Goal: Task Accomplishment & Management: Use online tool/utility

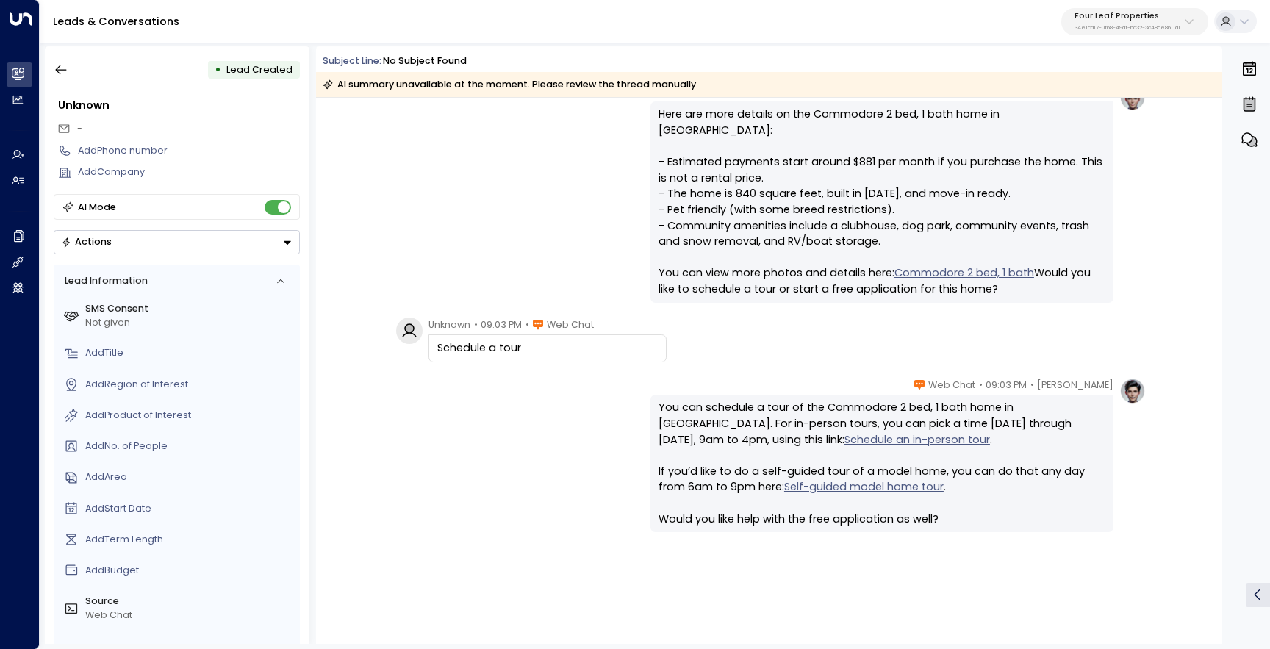
scroll to position [709, 0]
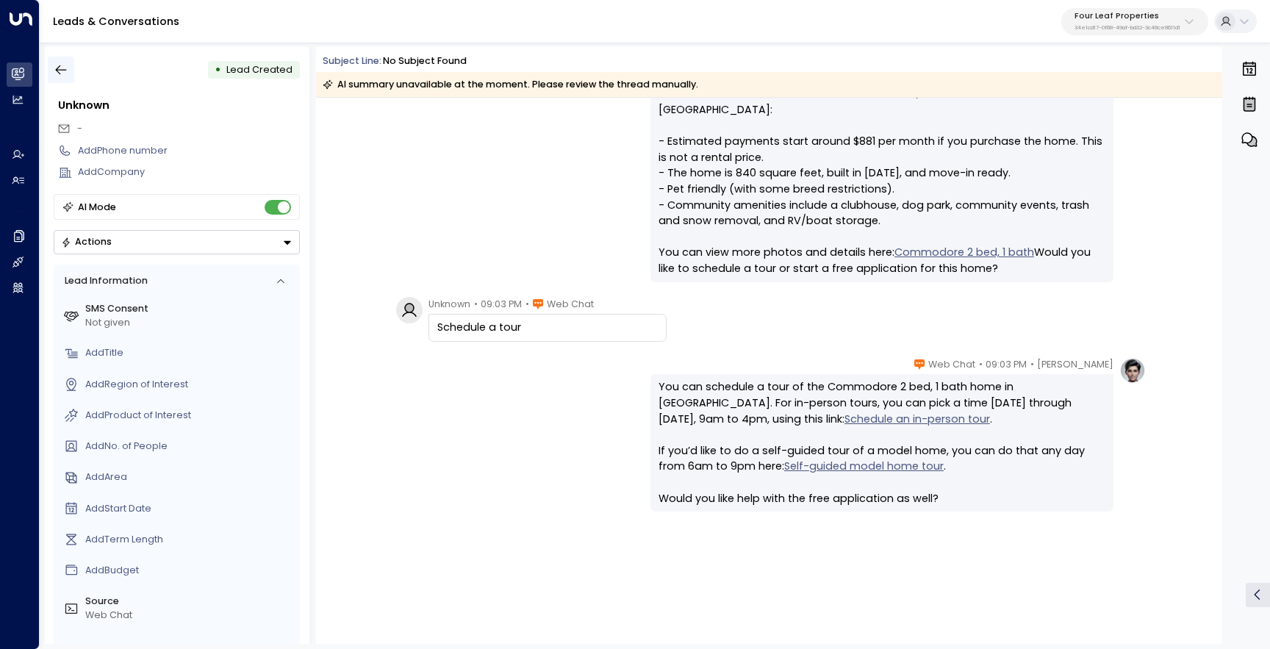
click at [66, 74] on icon "button" at bounding box center [61, 69] width 15 height 15
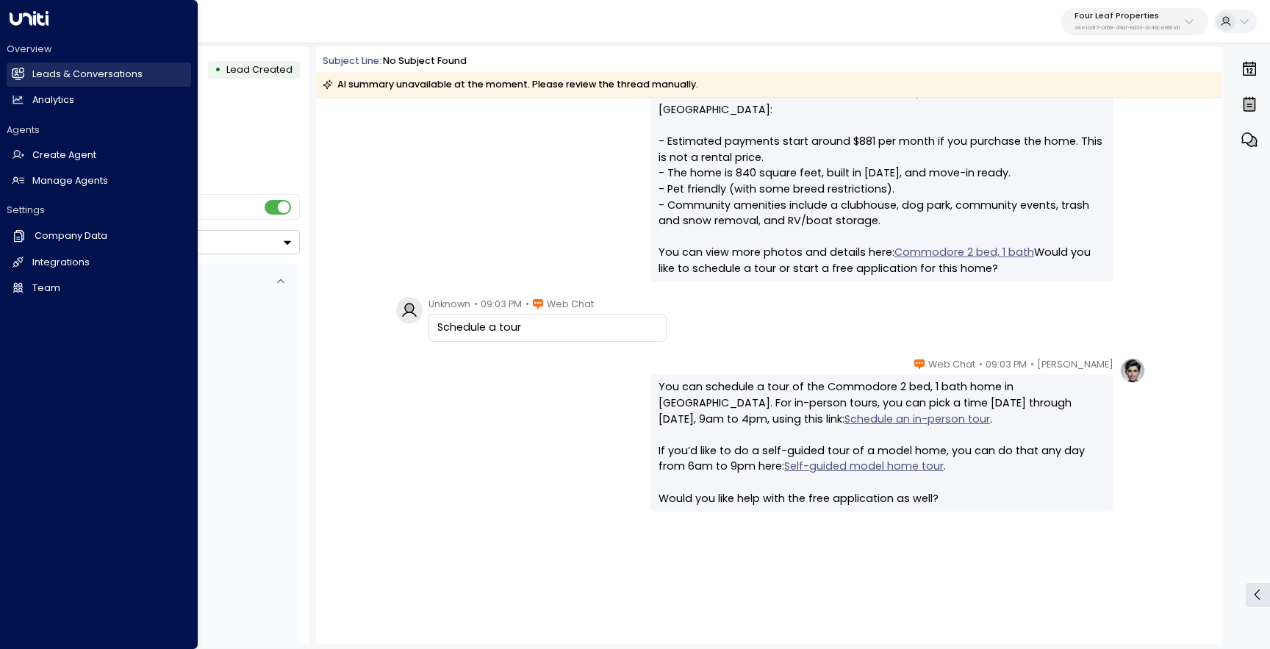
click at [15, 83] on link "Leads & Conversations Leads & Conversations" at bounding box center [99, 74] width 184 height 24
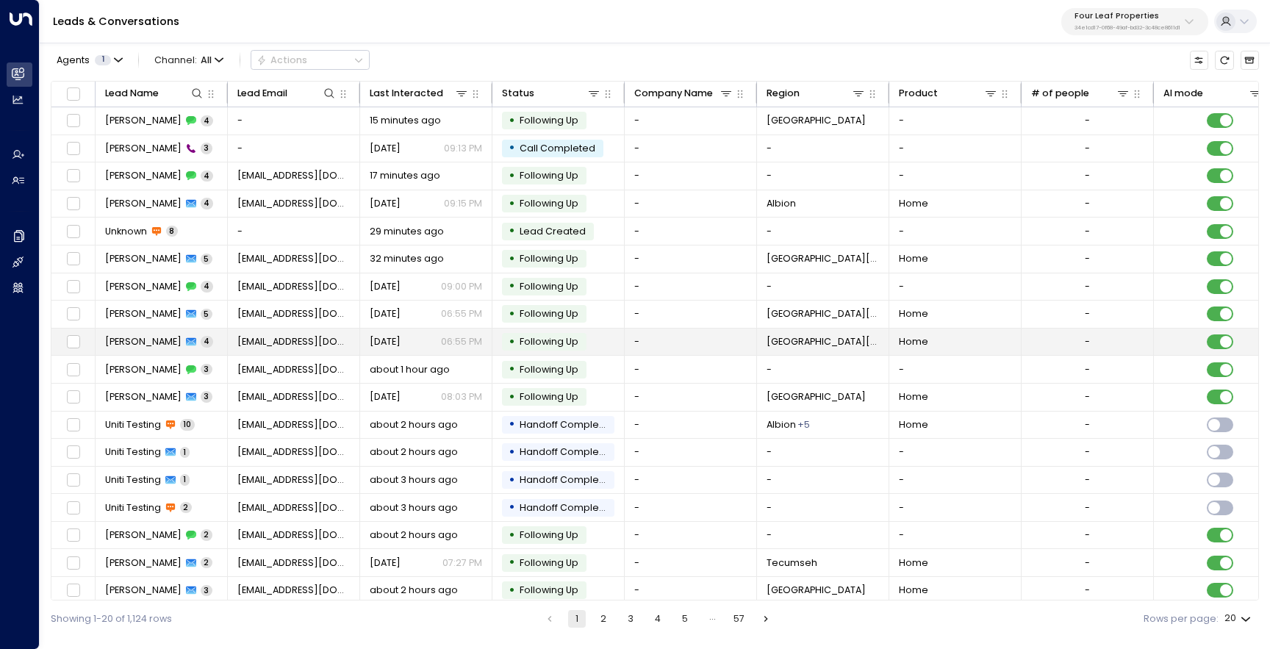
scroll to position [63, 0]
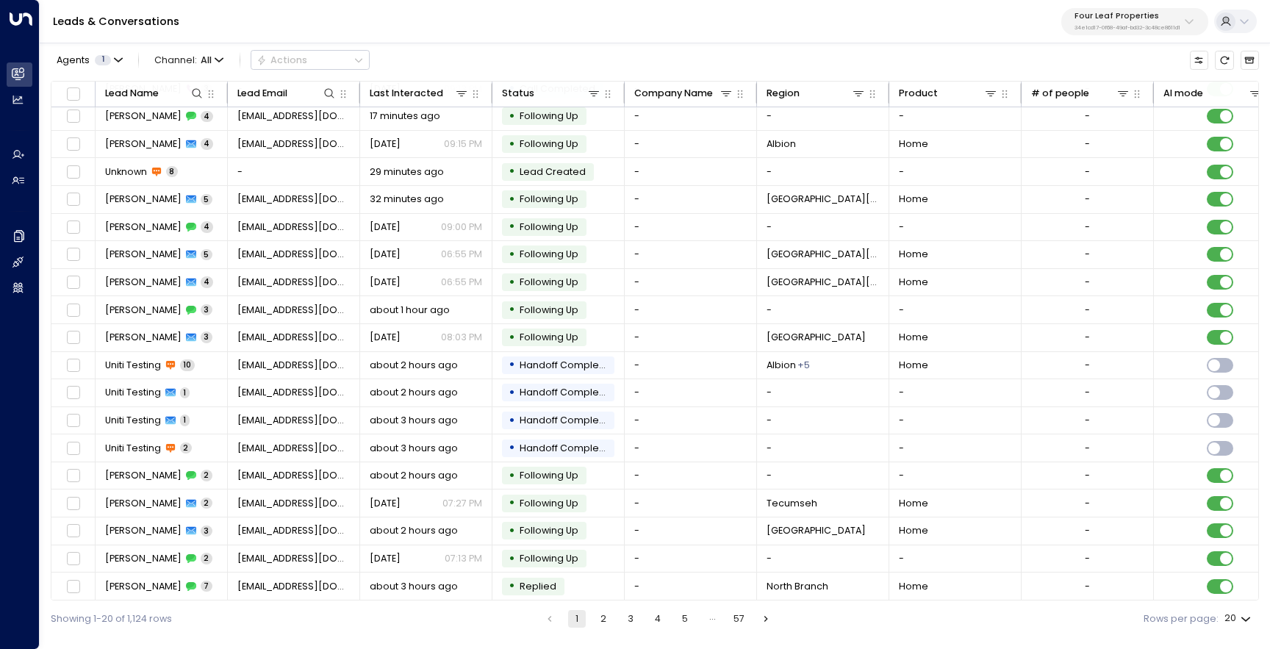
click at [605, 621] on button "2" at bounding box center [604, 619] width 18 height 18
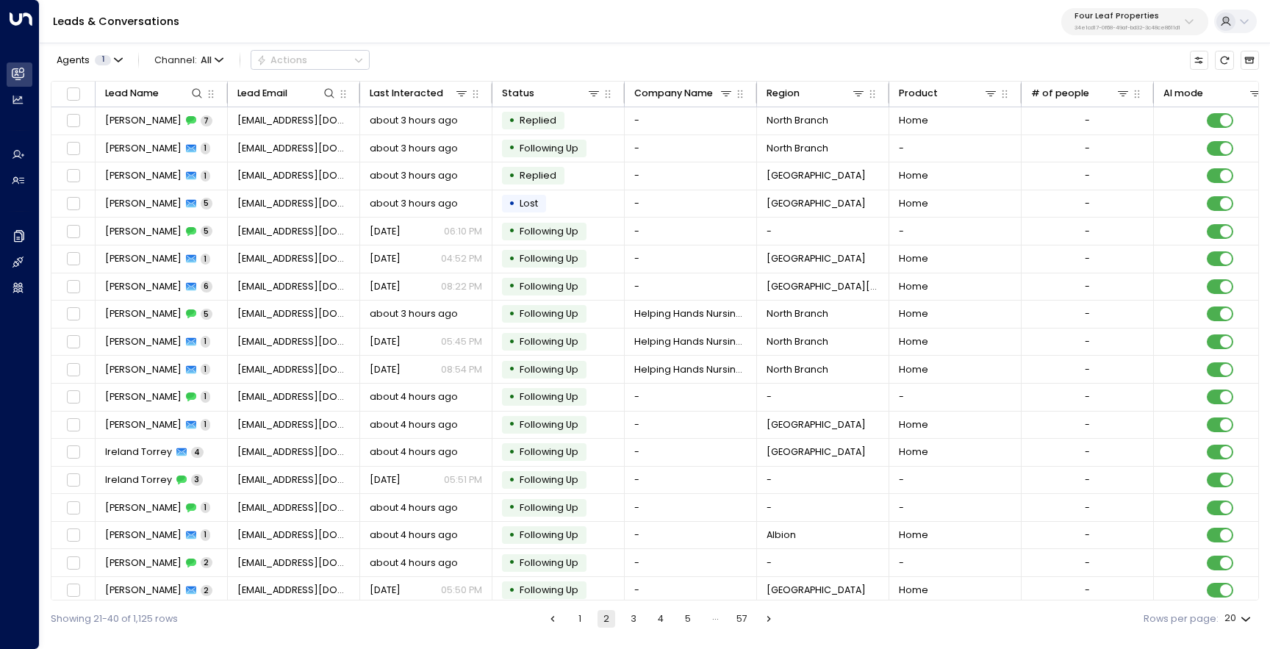
scroll to position [63, 0]
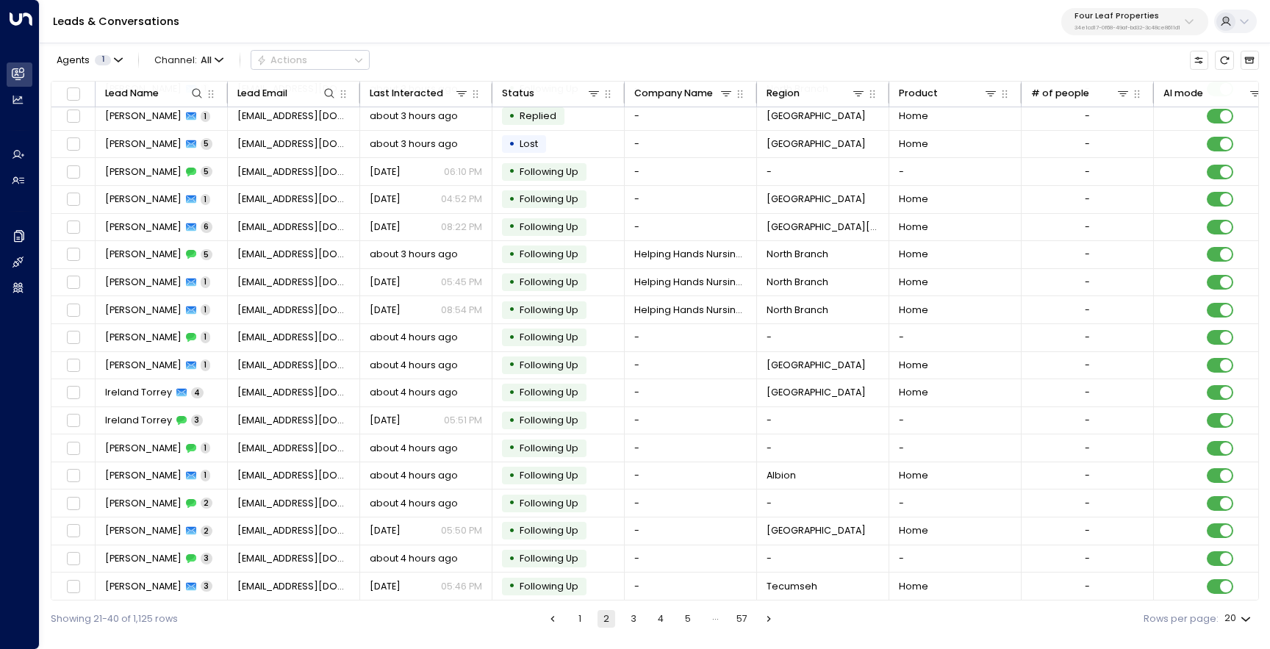
click at [635, 610] on button "3" at bounding box center [634, 619] width 18 height 18
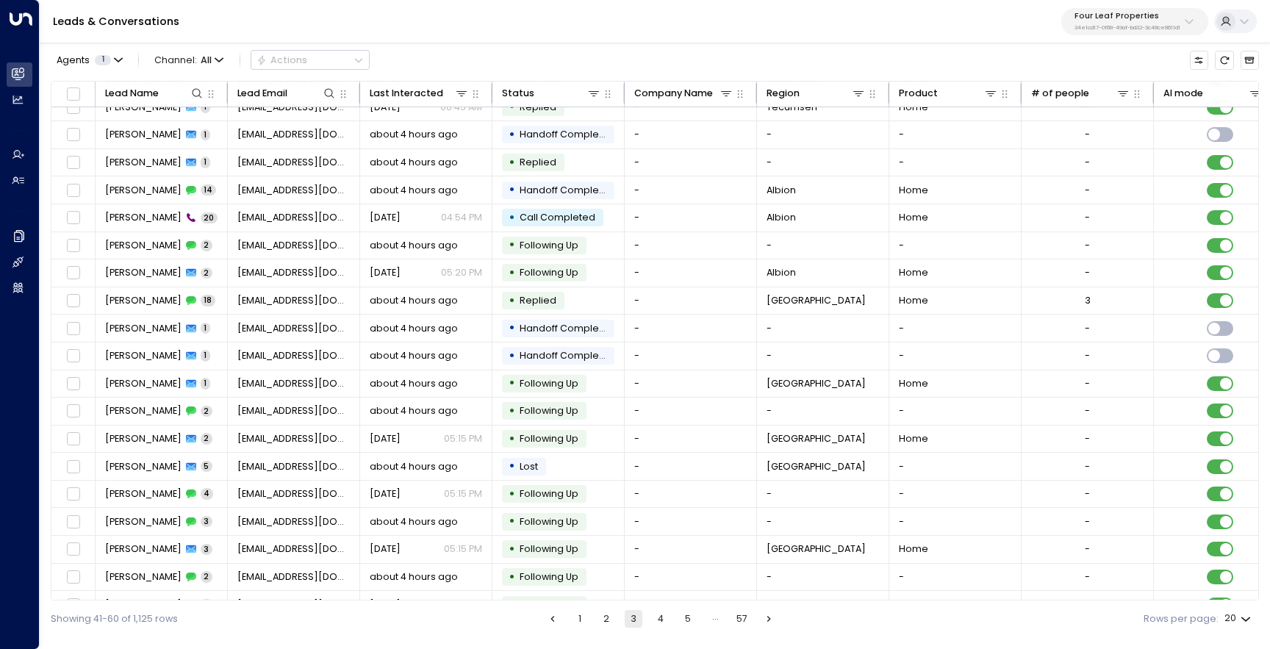
scroll to position [63, 0]
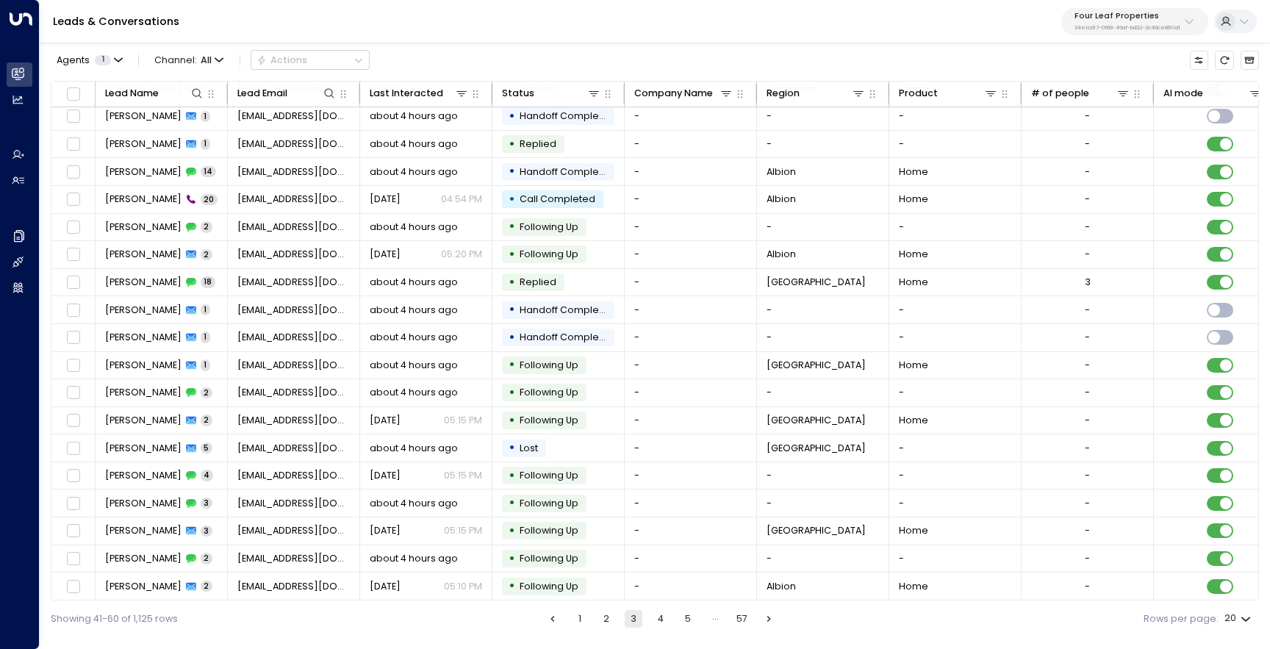
click at [578, 620] on button "1" at bounding box center [580, 619] width 18 height 18
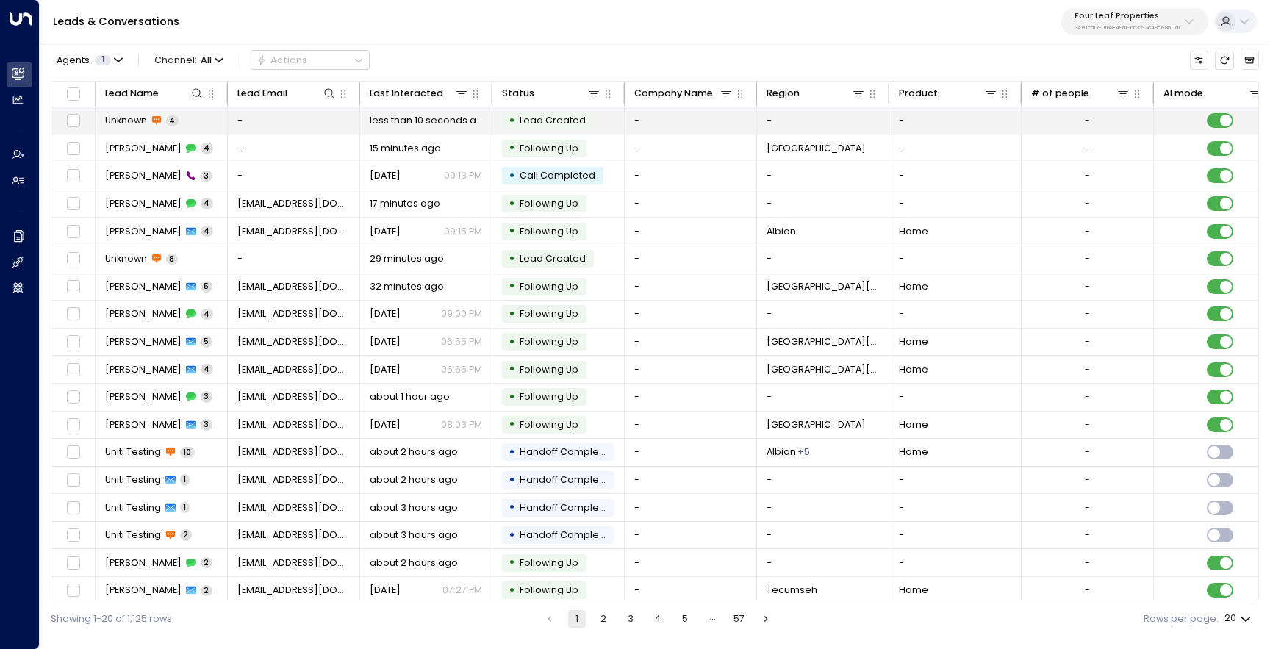
click at [201, 123] on td "Unknown 4" at bounding box center [162, 120] width 132 height 27
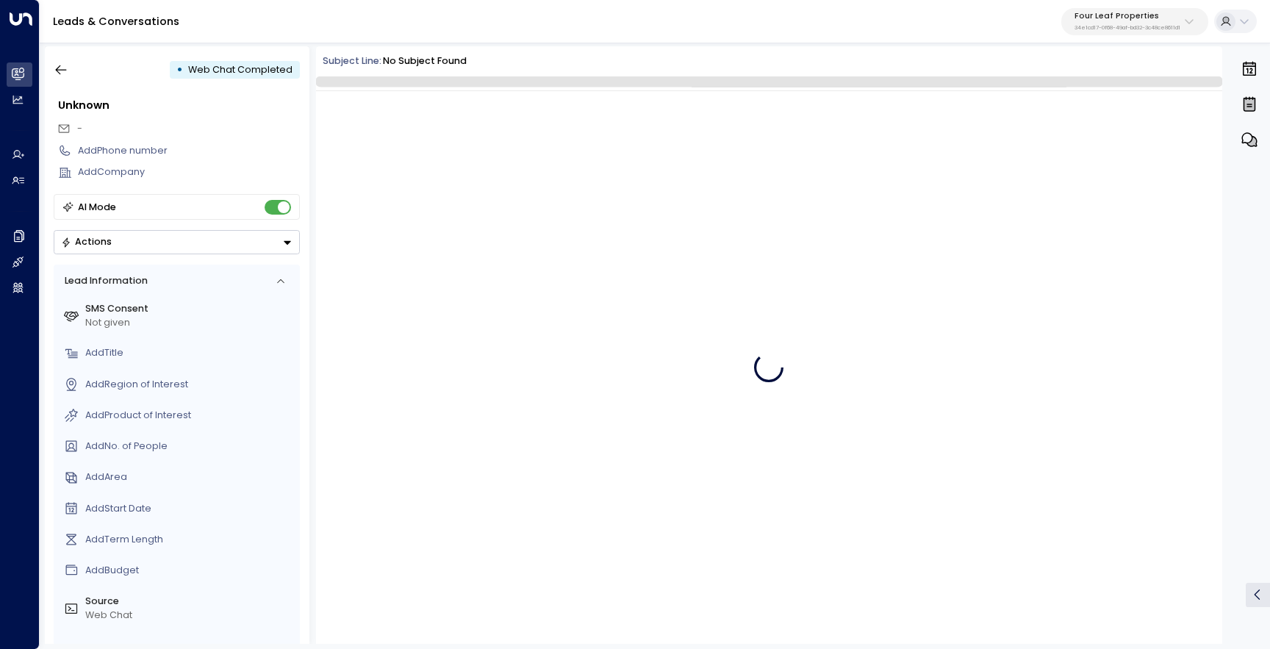
scroll to position [45, 0]
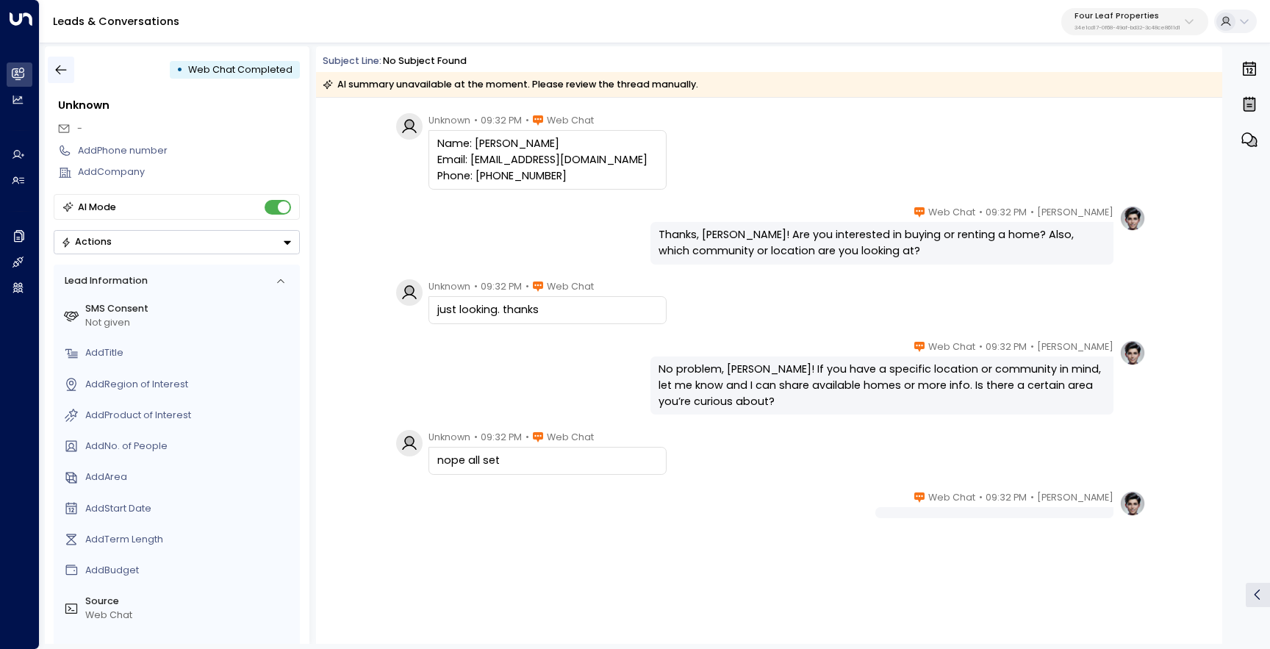
click at [60, 73] on icon "button" at bounding box center [61, 70] width 11 height 10
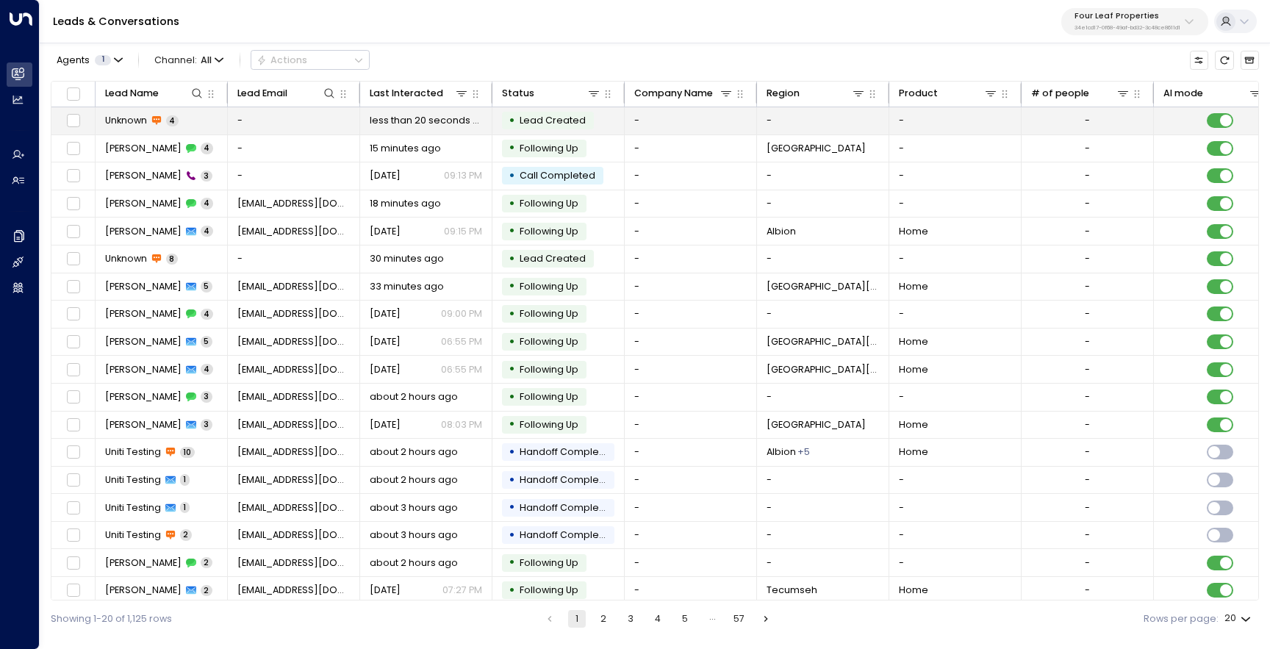
click at [158, 121] on rect at bounding box center [155, 119] width 9 height 7
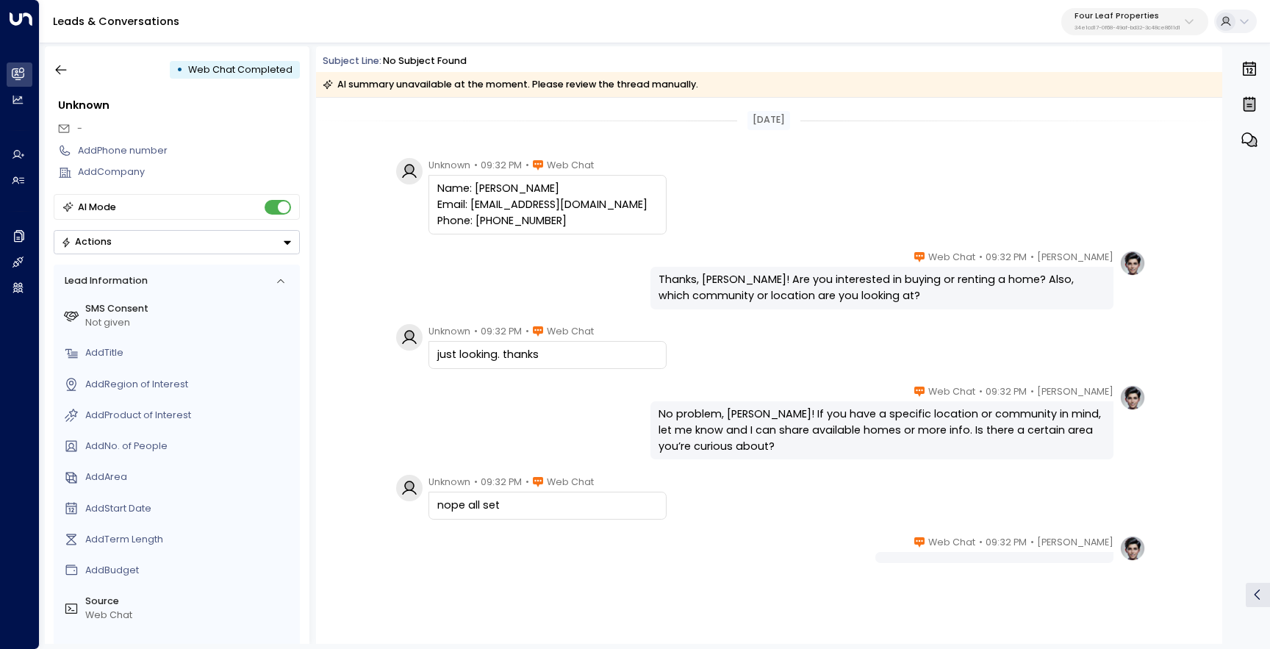
scroll to position [51, 0]
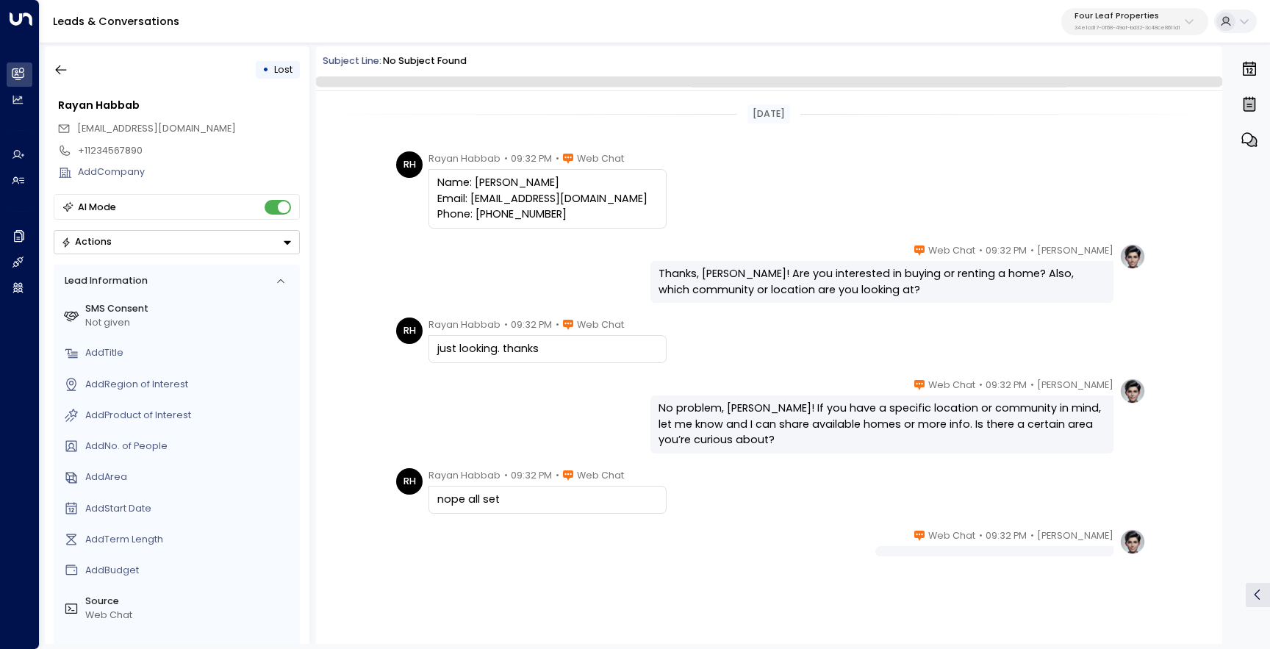
scroll to position [45, 0]
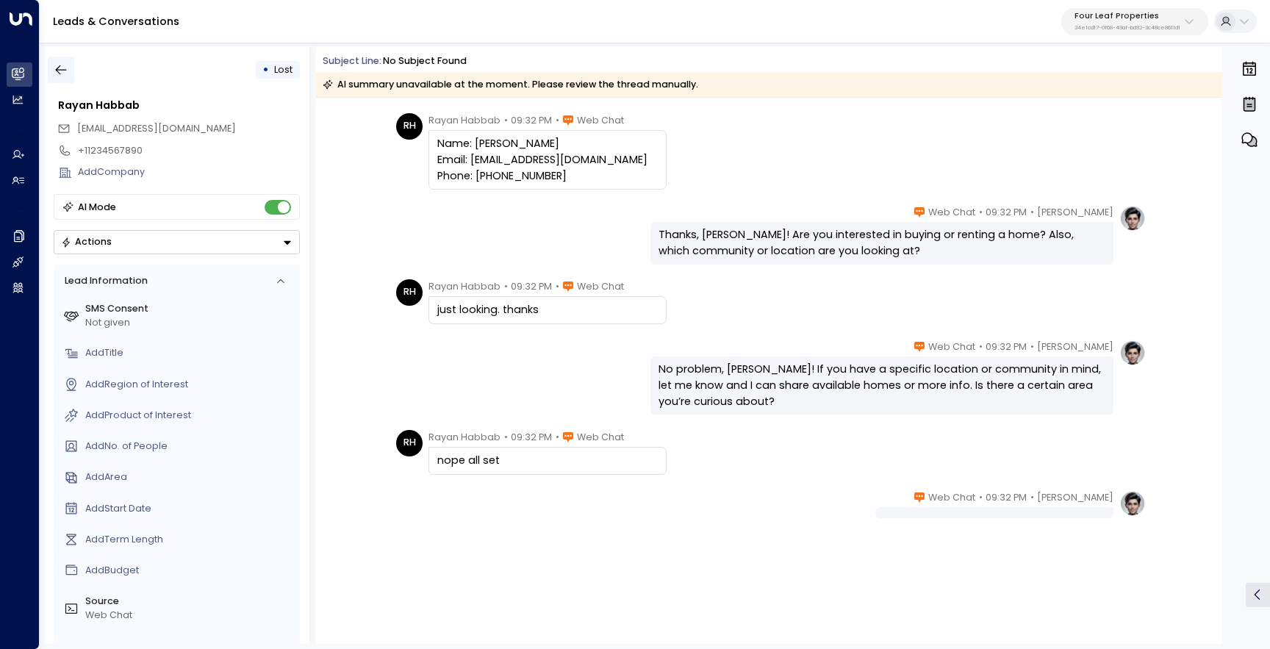
click at [58, 73] on icon "button" at bounding box center [61, 69] width 15 height 15
